Goal: Task Accomplishment & Management: Use online tool/utility

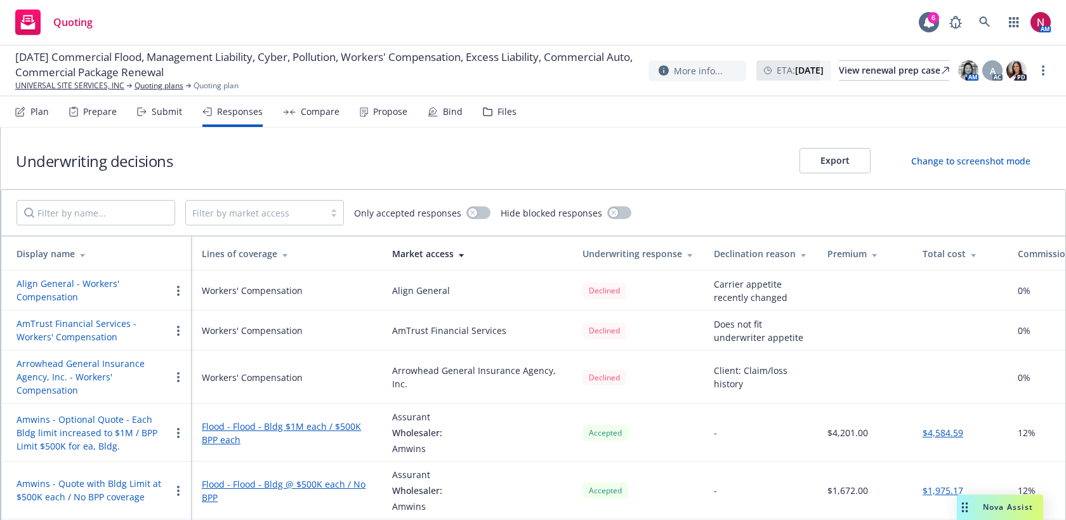
click at [989, 512] on span "Nova Assist" at bounding box center [1008, 506] width 50 height 11
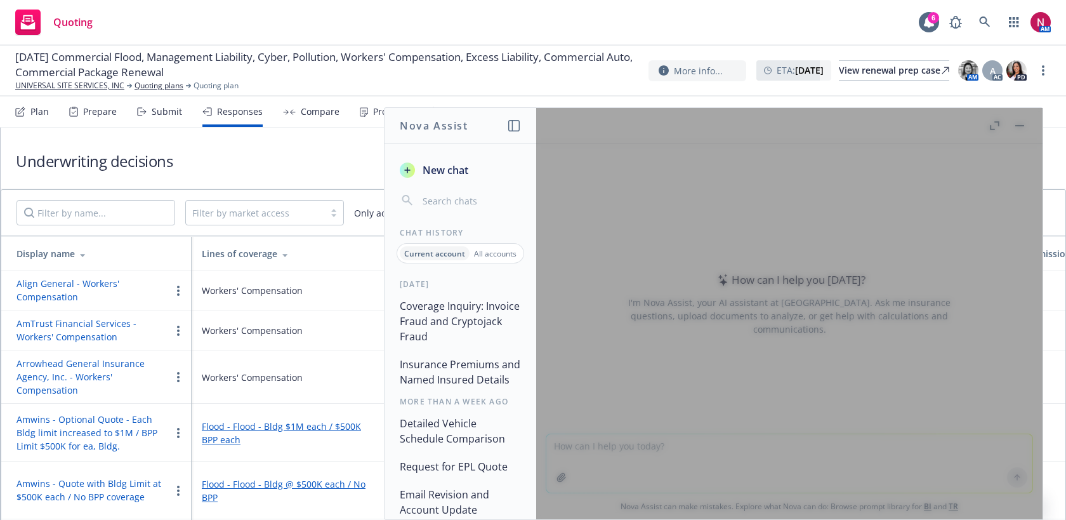
click at [795, 272] on div at bounding box center [789, 313] width 506 height 411
click at [433, 182] on div "New chat" at bounding box center [461, 185] width 152 height 53
click at [433, 175] on span "New chat" at bounding box center [444, 169] width 48 height 15
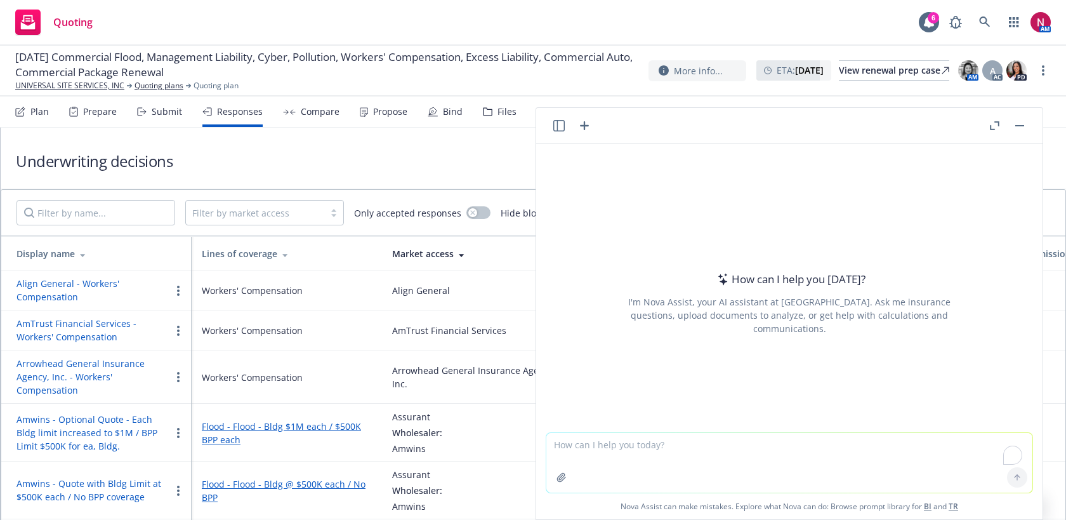
click at [559, 472] on button "button" at bounding box center [562, 477] width 20 height 20
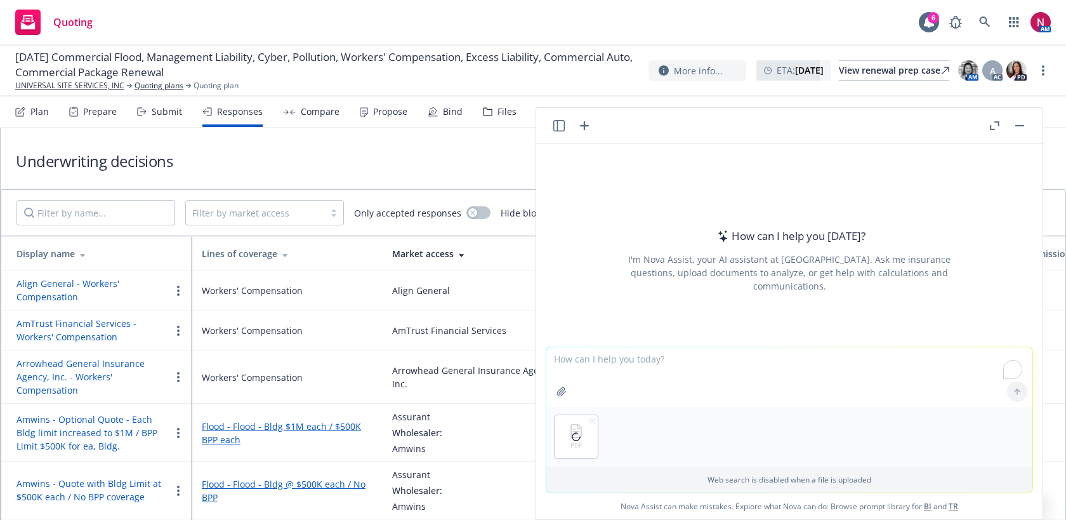
click at [720, 352] on textarea "To enrich screen reader interactions, please activate Accessibility in Grammarl…" at bounding box center [789, 377] width 486 height 60
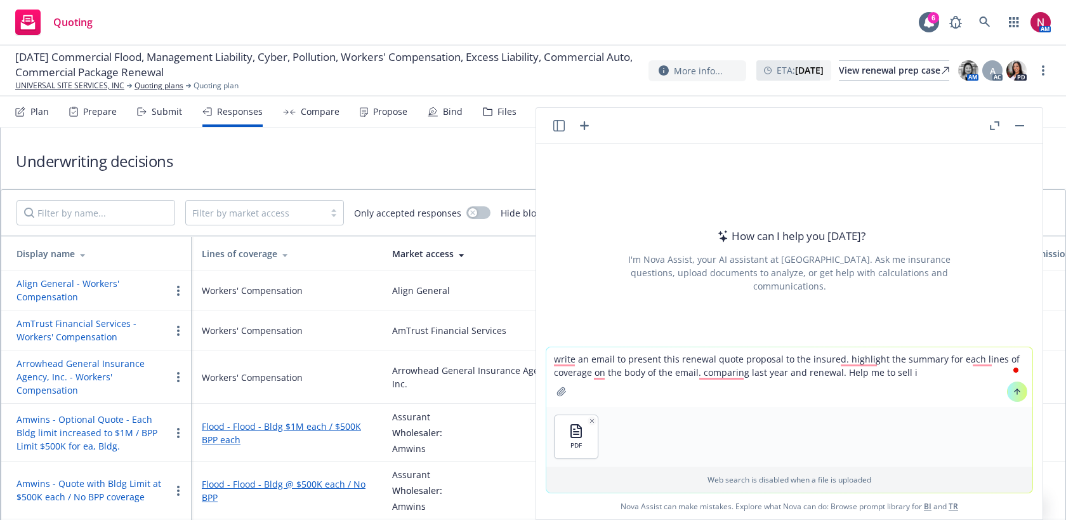
type textarea "write an email to present this renewal quote proposal to the insured. highlight…"
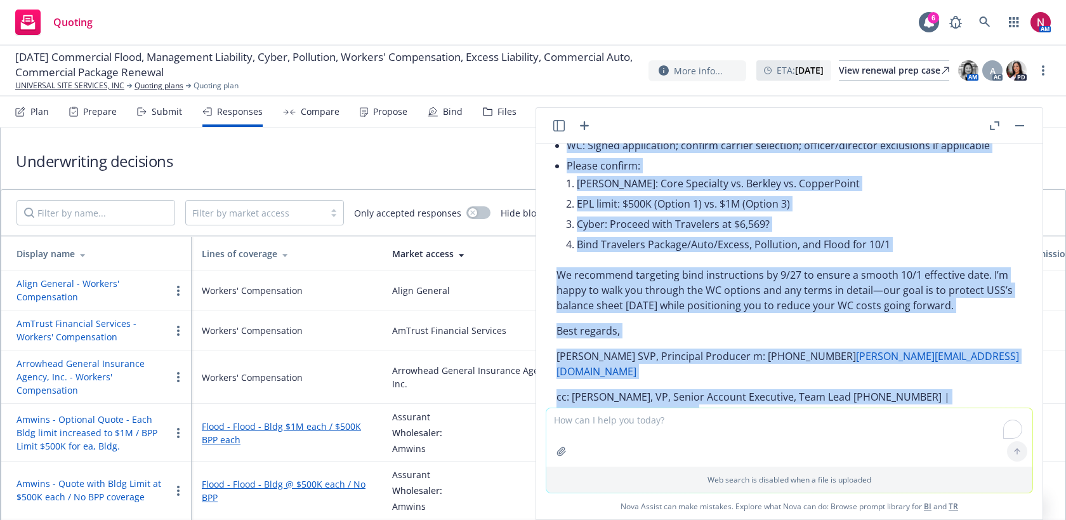
scroll to position [1908, 0]
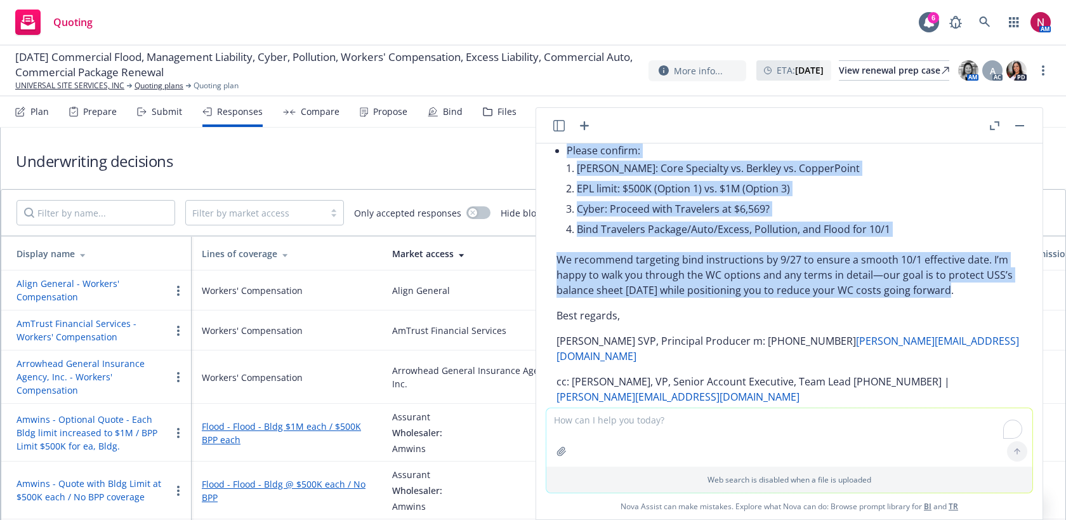
drag, startPoint x: 555, startPoint y: 298, endPoint x: 988, endPoint y: 292, distance: 432.2
copy div "Hi Jerry and team, Thank you for the opportunity to steward your 10/1/2025 rene…"
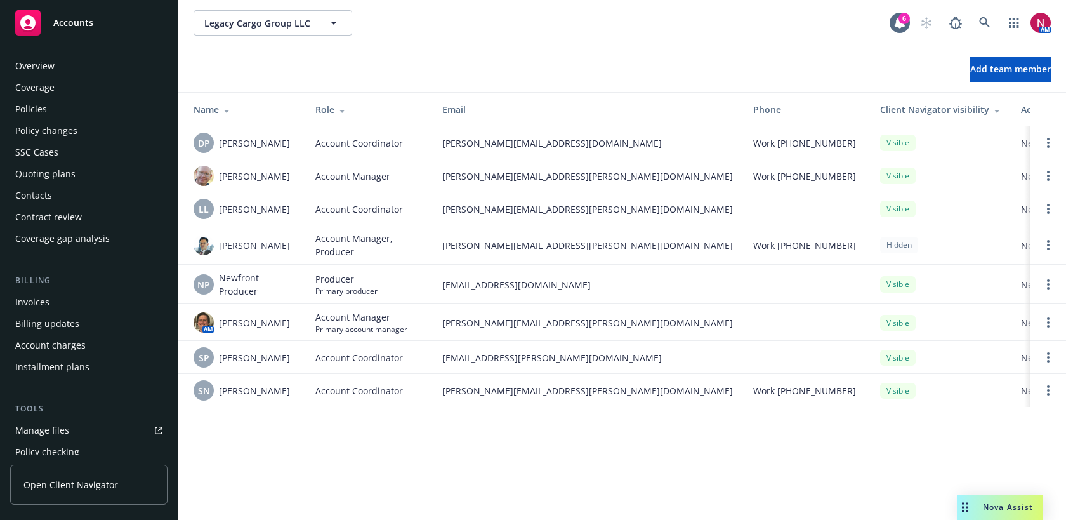
scroll to position [350, 0]
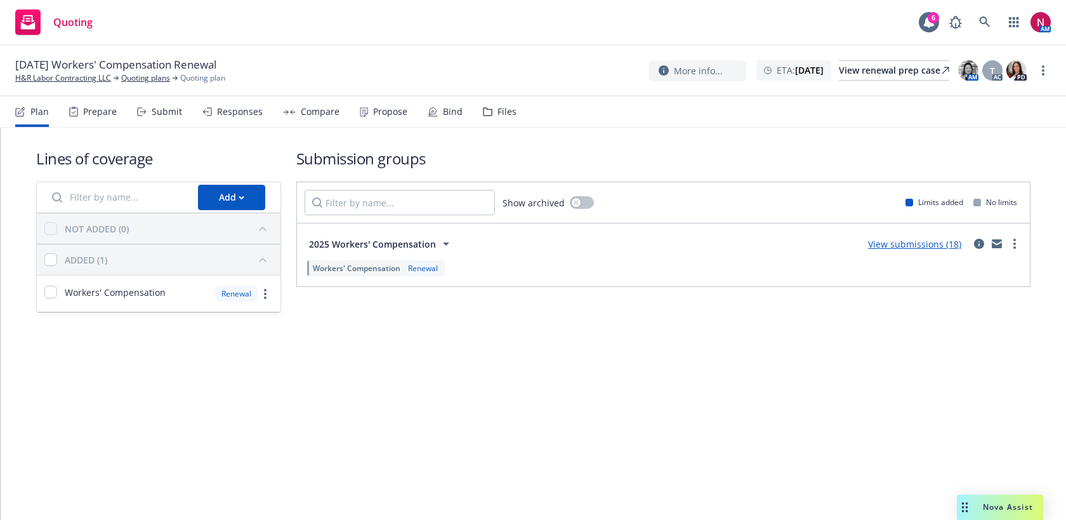
click at [121, 114] on div "Plan Prepare Submit Responses Compare Propose Bind Files" at bounding box center [265, 111] width 501 height 30
click at [155, 113] on div "Submit" at bounding box center [167, 112] width 30 height 10
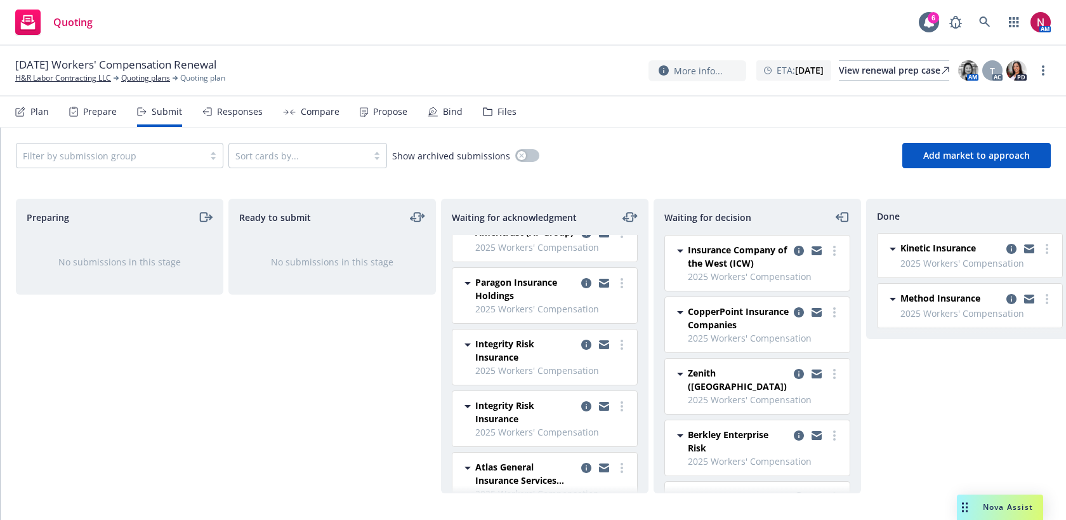
scroll to position [44, 0]
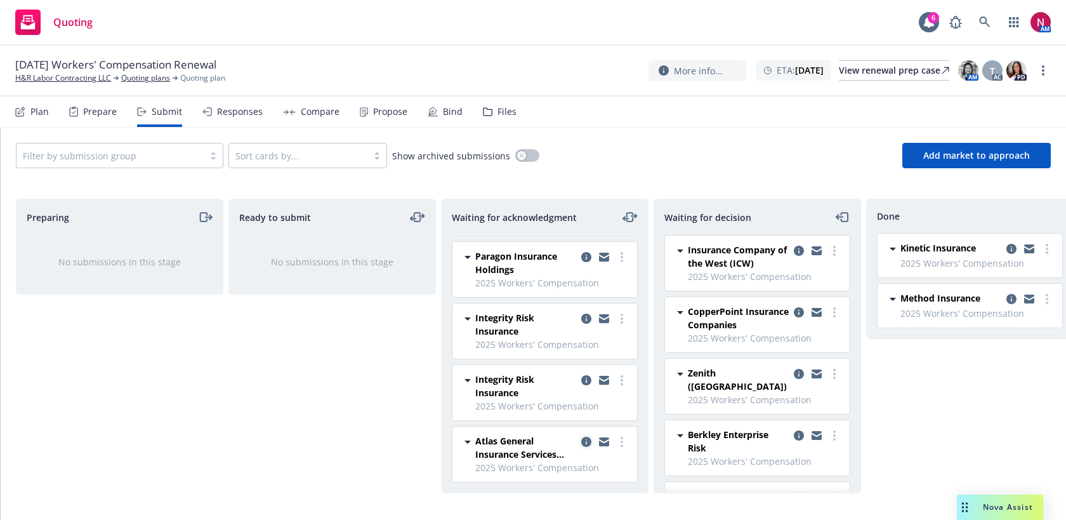
click at [588, 444] on icon "copy logging email" at bounding box center [586, 442] width 10 height 10
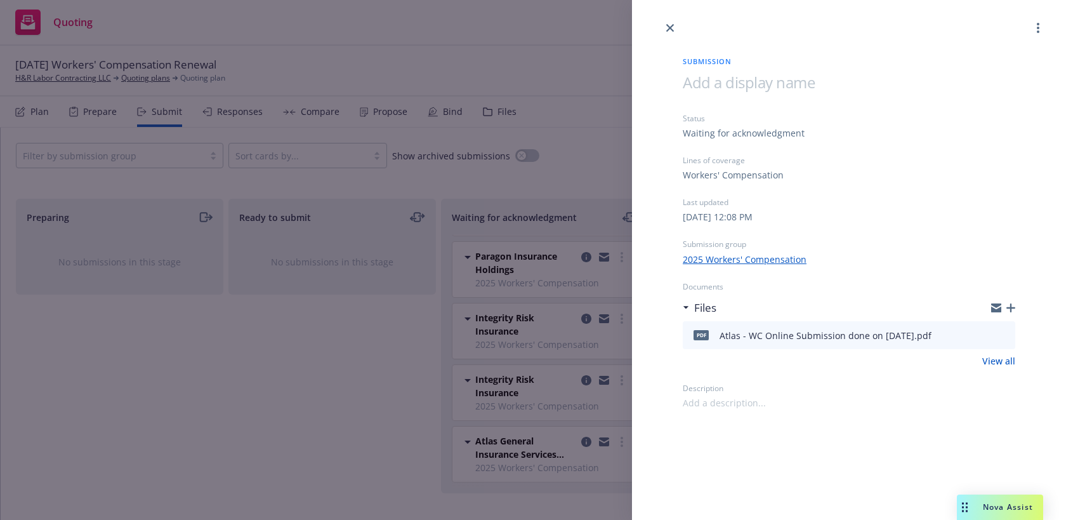
click at [1006, 335] on icon "preview file" at bounding box center [1003, 334] width 11 height 9
click at [668, 27] on icon "close" at bounding box center [670, 28] width 8 height 8
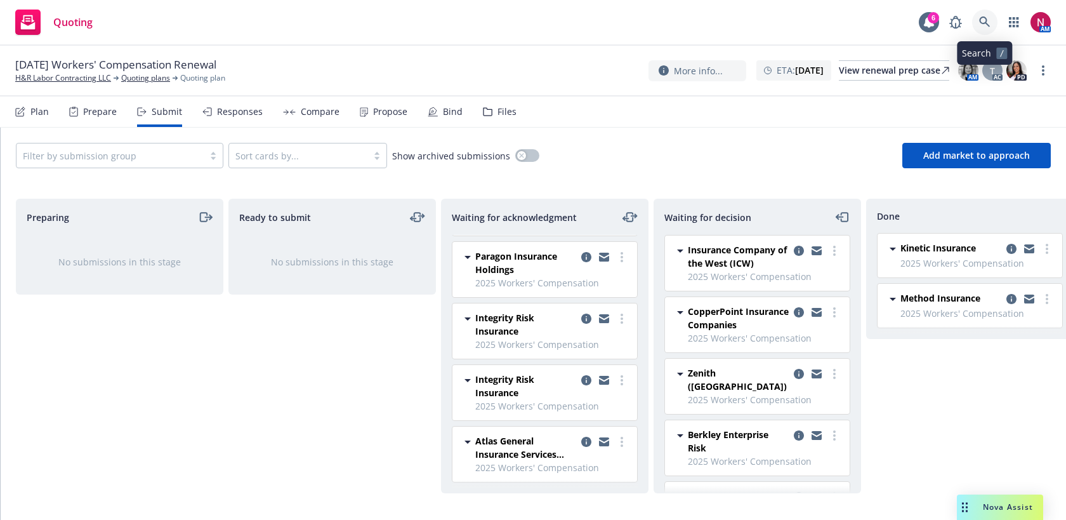
click at [984, 22] on icon at bounding box center [984, 22] width 11 height 11
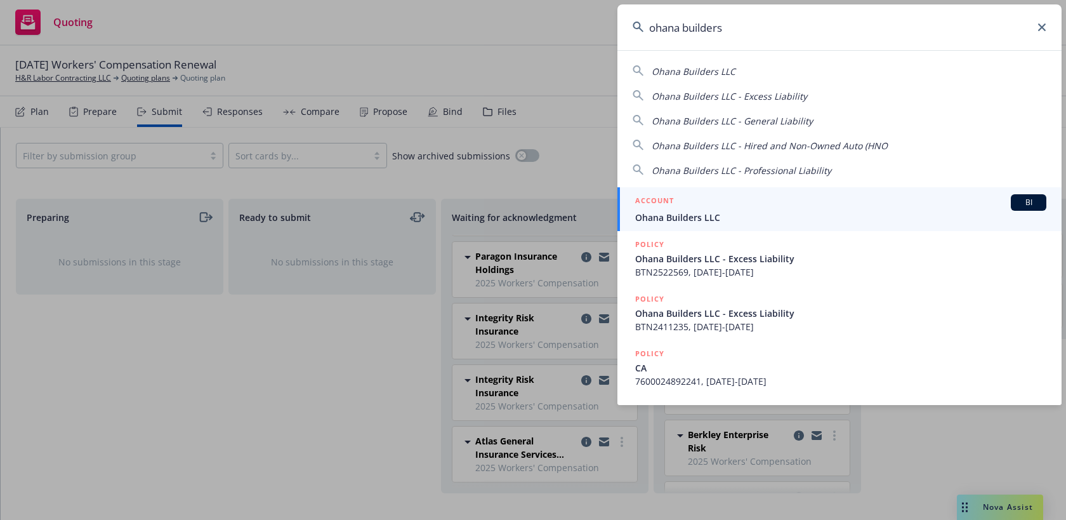
type input "ohana builders"
click at [712, 215] on span "Ohana Builders LLC" at bounding box center [840, 217] width 411 height 13
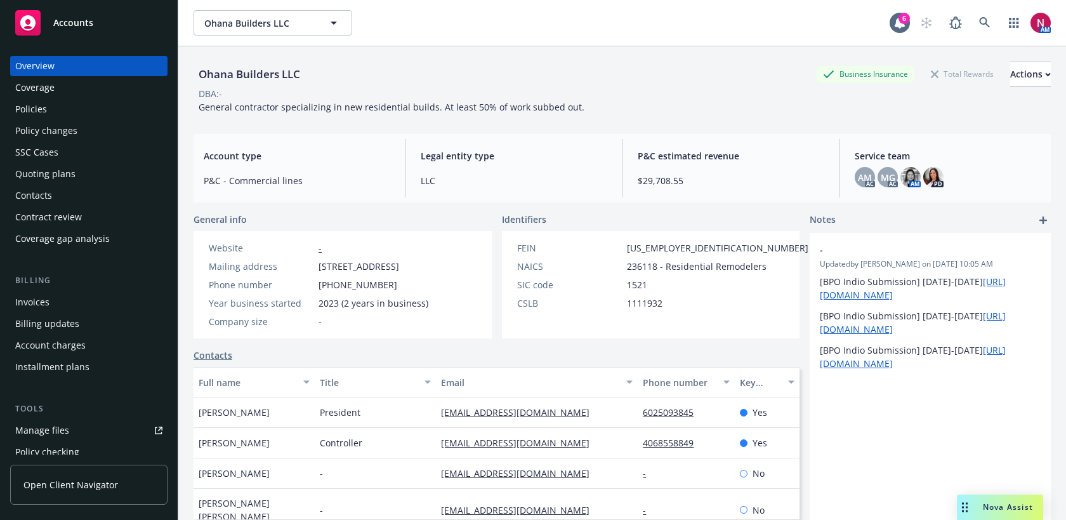
click at [84, 175] on div "Quoting plans" at bounding box center [88, 174] width 147 height 20
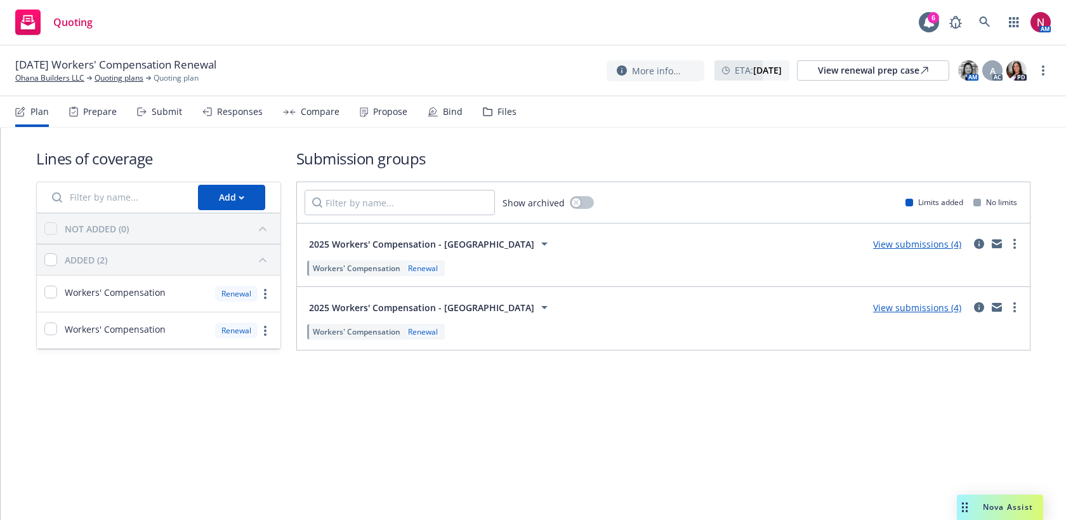
click at [226, 114] on div "Responses" at bounding box center [240, 112] width 46 height 10
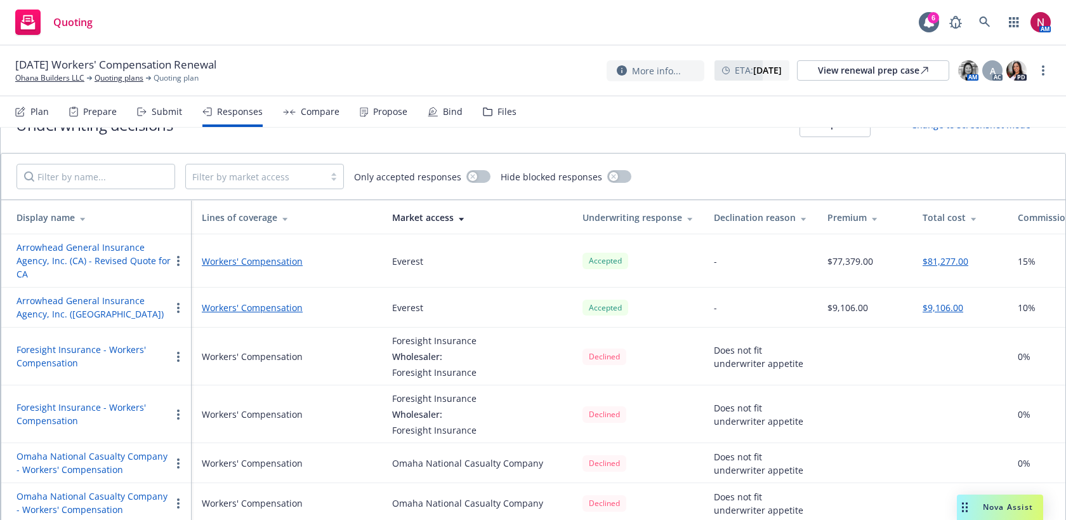
scroll to position [97, 0]
